Goal: Information Seeking & Learning: Learn about a topic

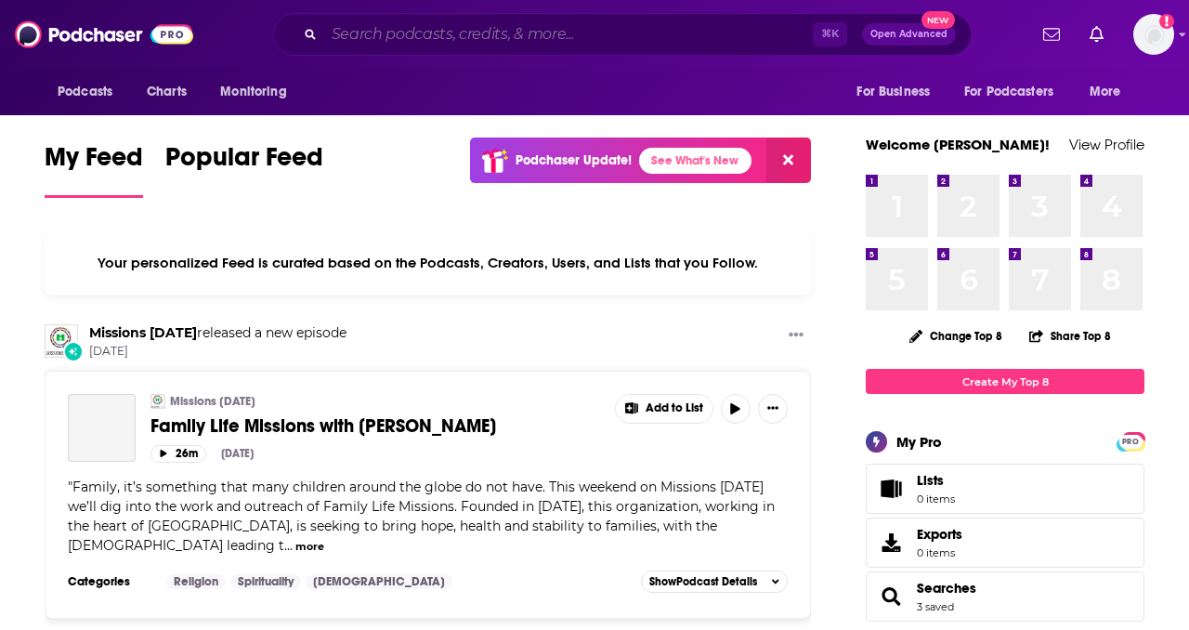
click at [668, 39] on input "Search podcasts, credits, & more..." at bounding box center [568, 35] width 489 height 30
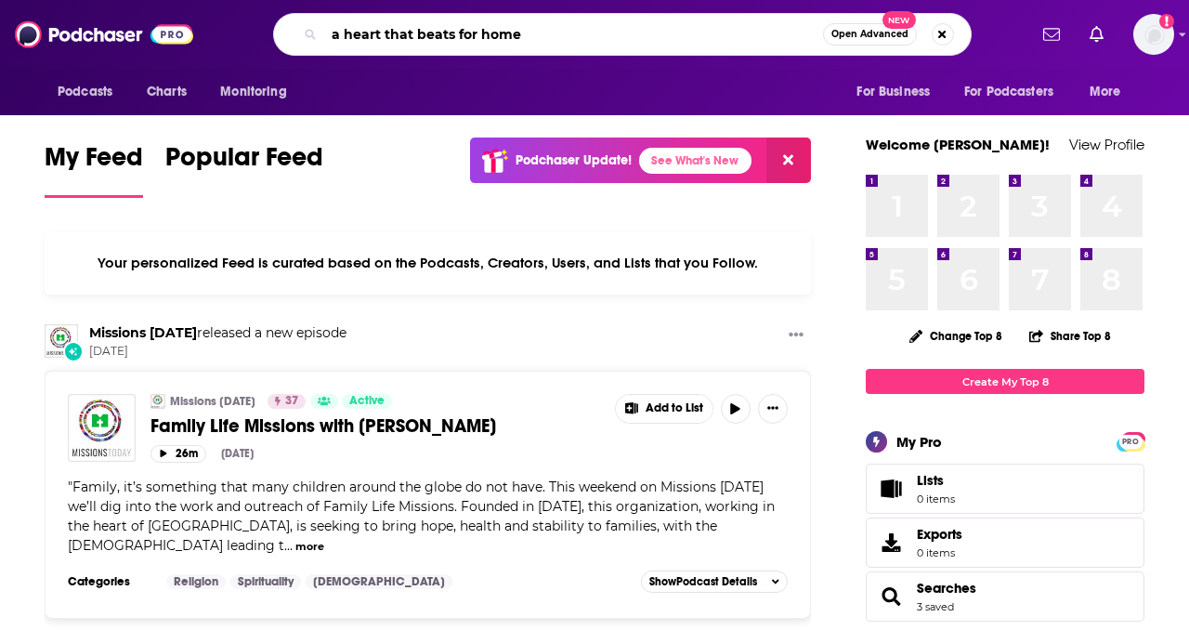
type input "a heart that beats for home"
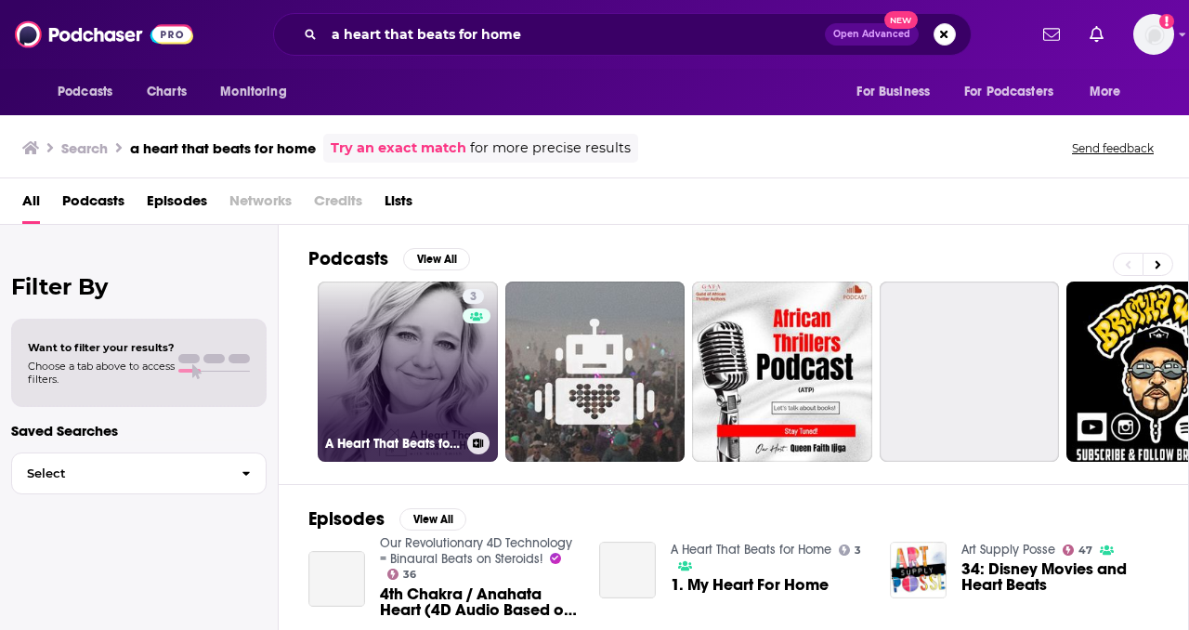
click at [409, 416] on link "3 A Heart That Beats for Home" at bounding box center [408, 372] width 180 height 180
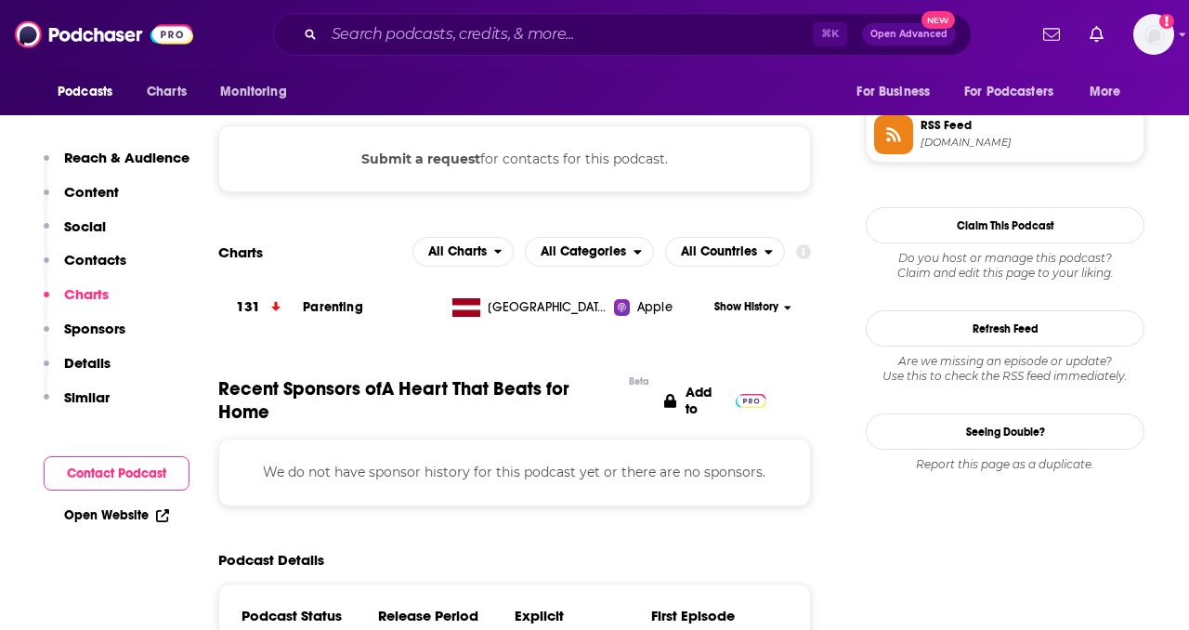
scroll to position [1548, 0]
